Goal: Transaction & Acquisition: Purchase product/service

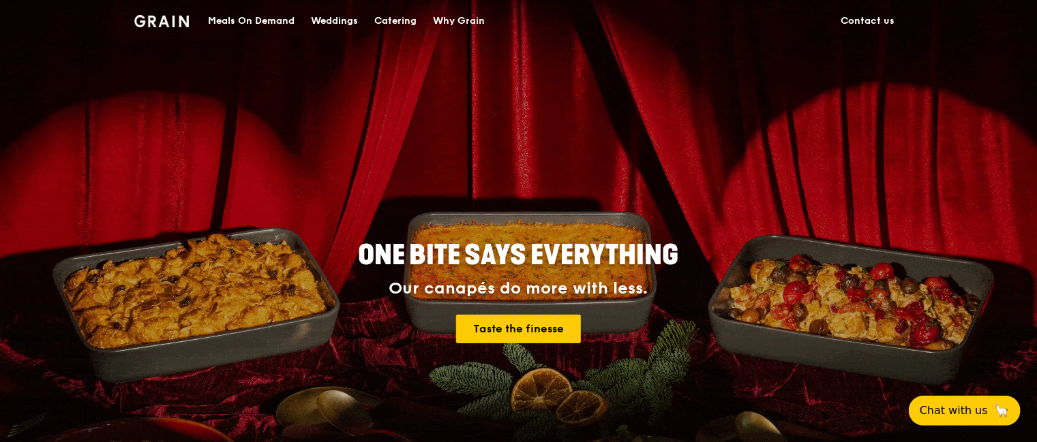
click at [408, 23] on div "Catering" at bounding box center [395, 21] width 42 height 41
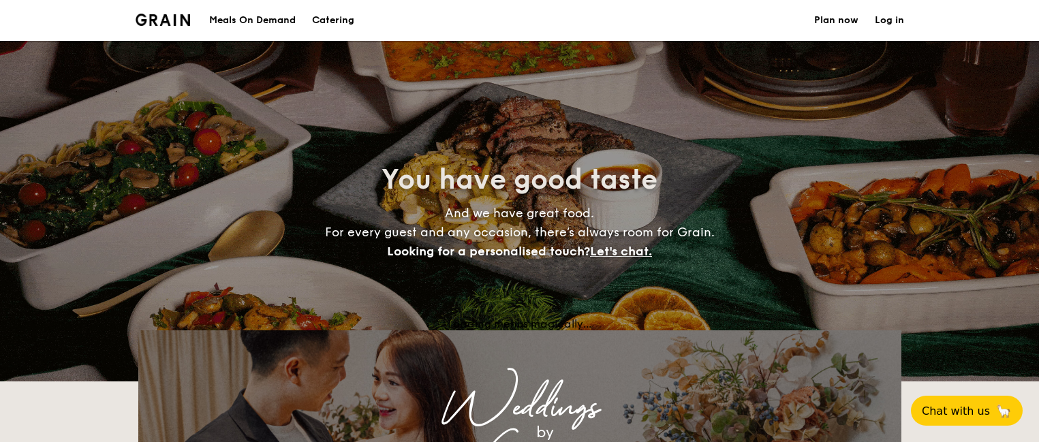
select select
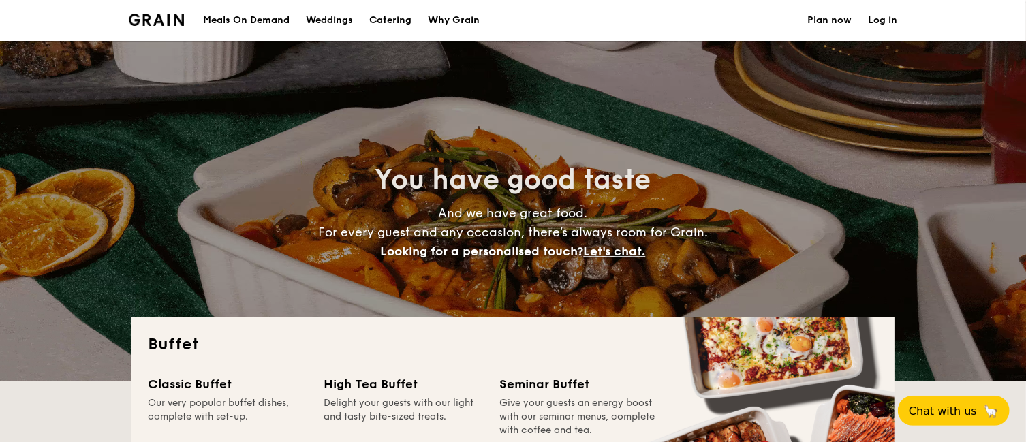
click at [245, 20] on div "Meals On Demand" at bounding box center [246, 20] width 87 height 41
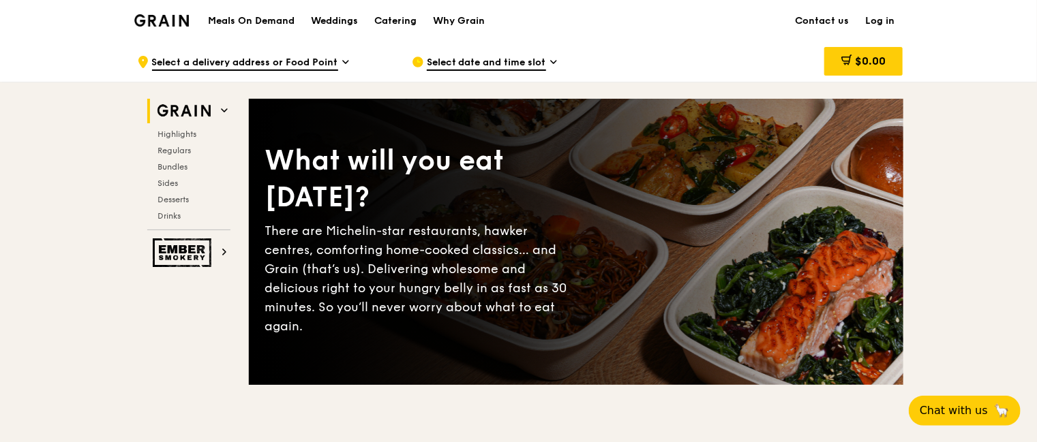
click at [174, 168] on span "Bundles" at bounding box center [173, 167] width 30 height 10
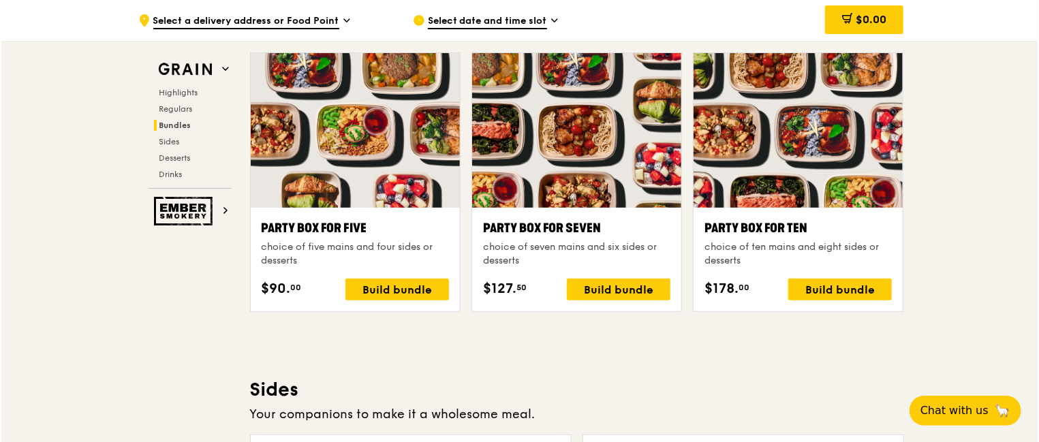
scroll to position [2814, 0]
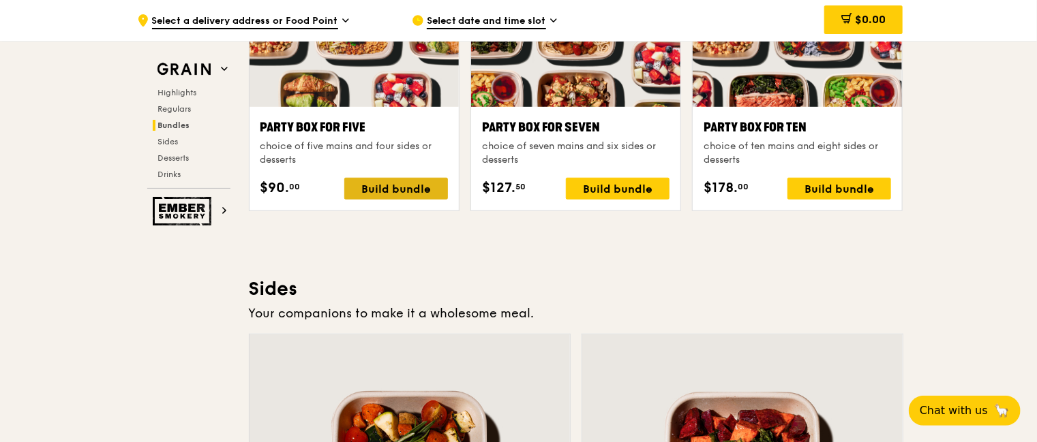
click at [393, 185] on div "Build bundle" at bounding box center [396, 189] width 104 height 22
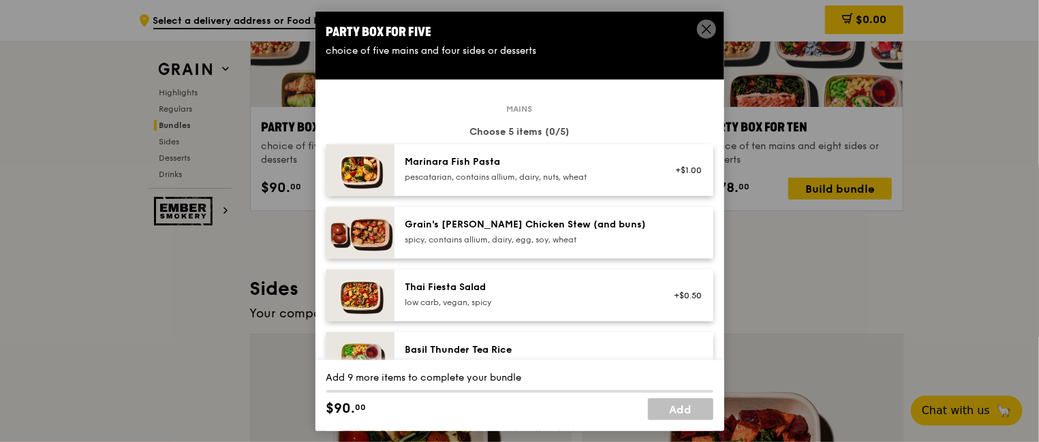
scroll to position [0, 0]
click at [708, 27] on icon at bounding box center [707, 29] width 8 height 8
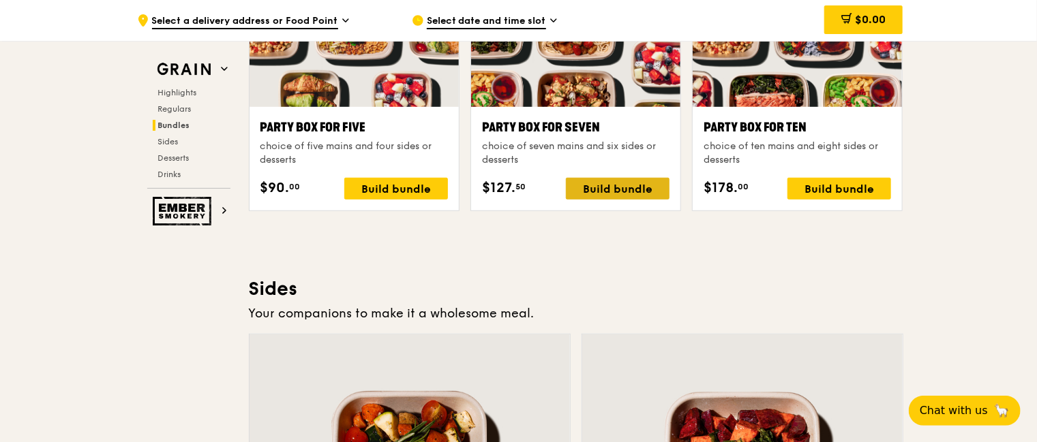
click at [628, 186] on div "Build bundle" at bounding box center [618, 189] width 104 height 22
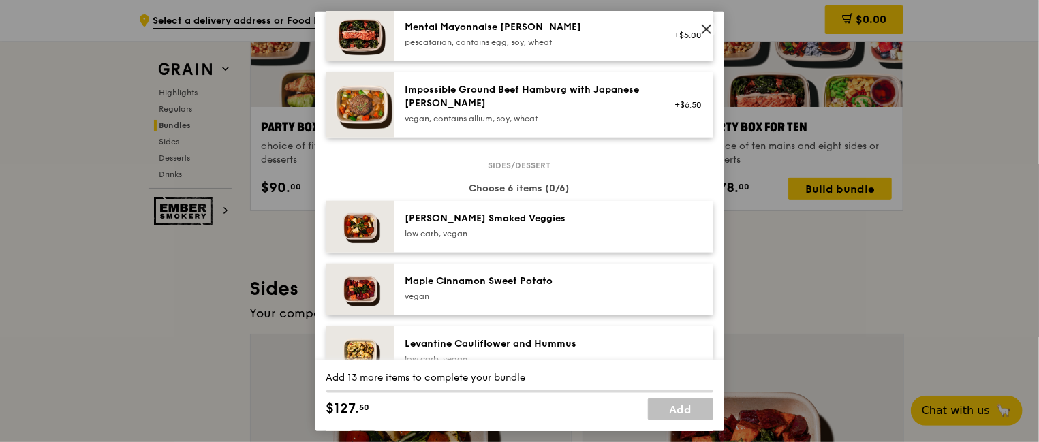
scroll to position [480, 0]
